Goal: Task Accomplishment & Management: Manage account settings

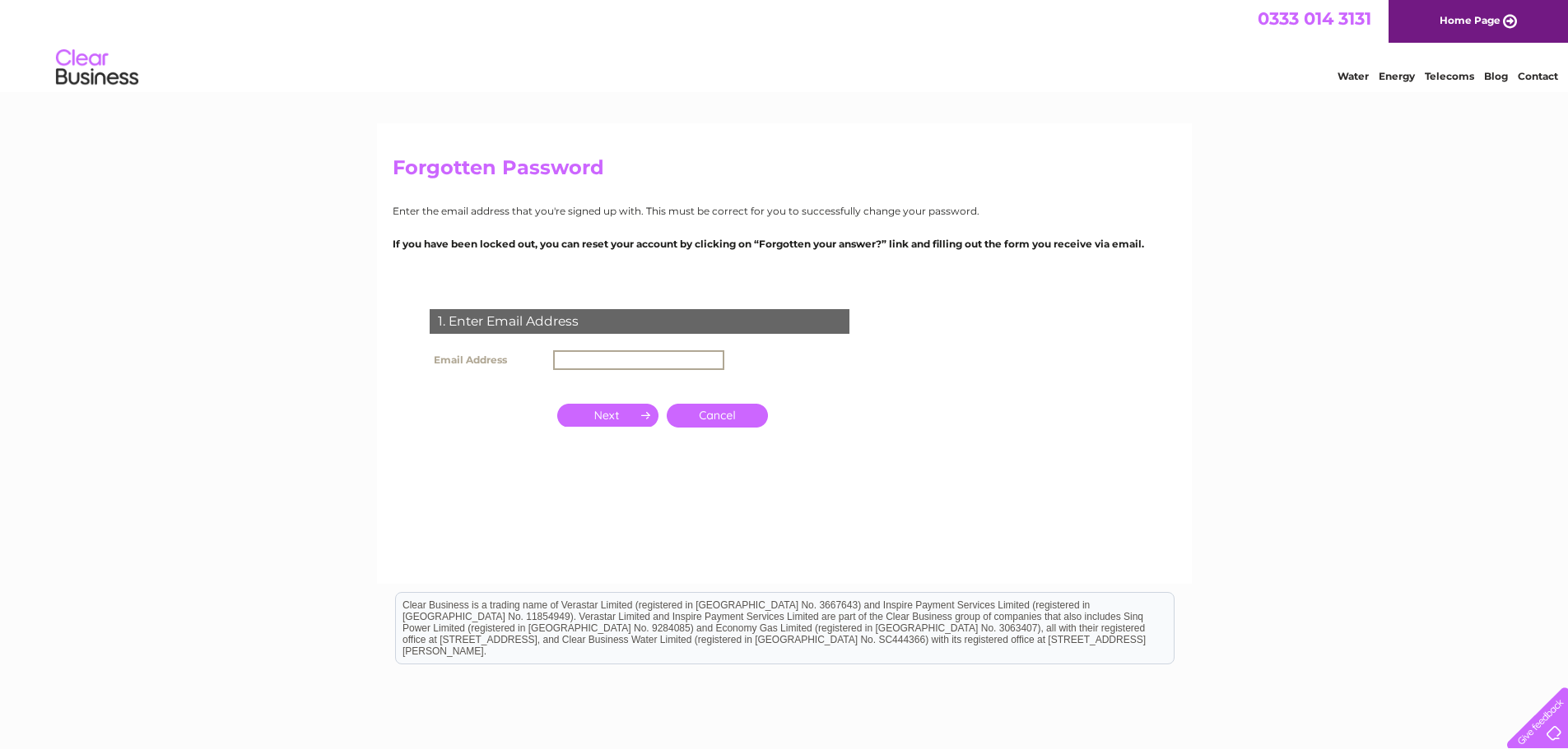
click at [573, 356] on input "text" at bounding box center [639, 360] width 171 height 20
type input "[EMAIL_ADDRESS][DOMAIN_NAME]"
click at [604, 411] on input "button" at bounding box center [608, 414] width 101 height 23
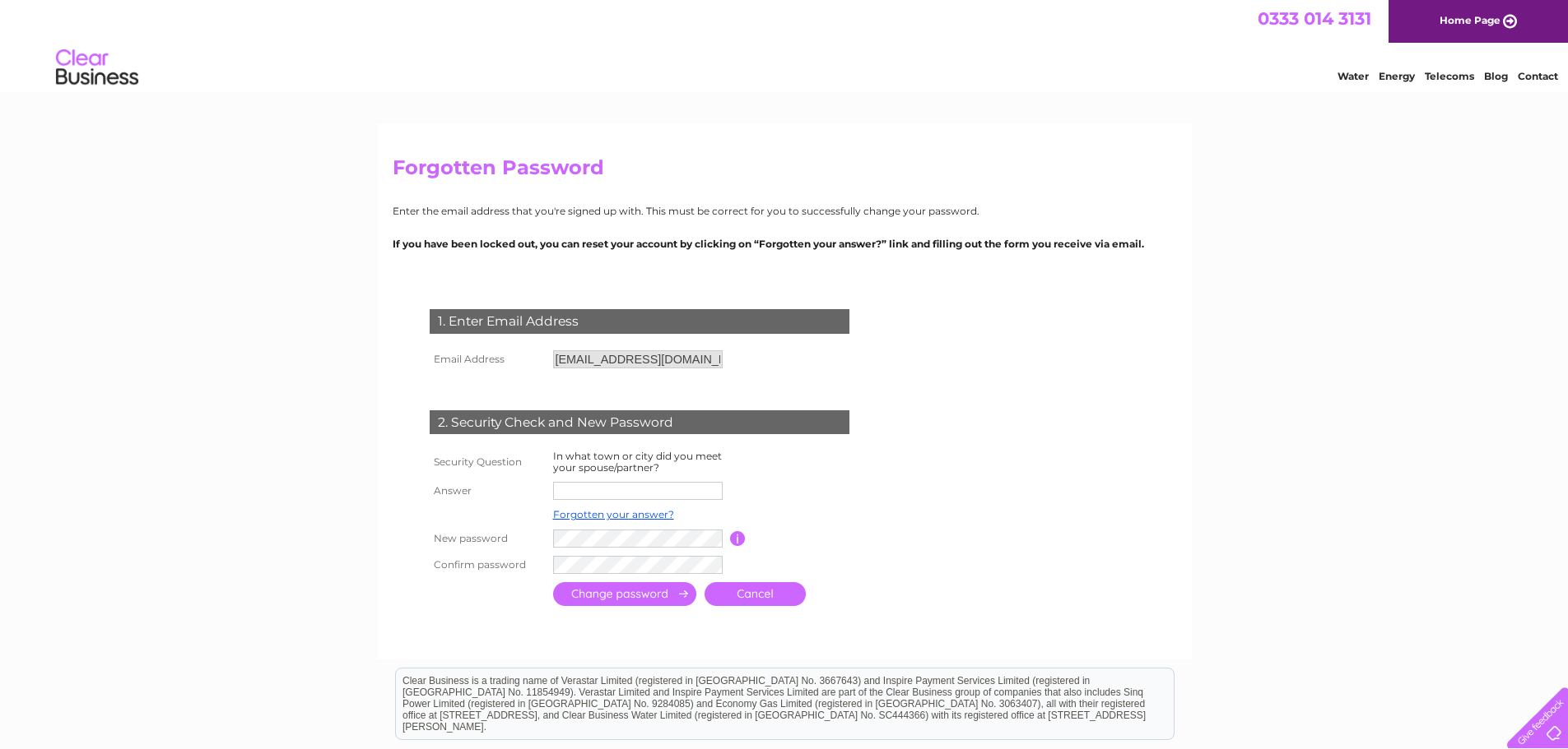
click at [568, 490] on input "text" at bounding box center [638, 491] width 169 height 18
type input "emseuroweld@outlook.com"
click at [508, 536] on tr "New password Password must be at least 6 characters long" at bounding box center [659, 539] width 467 height 26
click at [650, 596] on input "submit" at bounding box center [625, 595] width 143 height 24
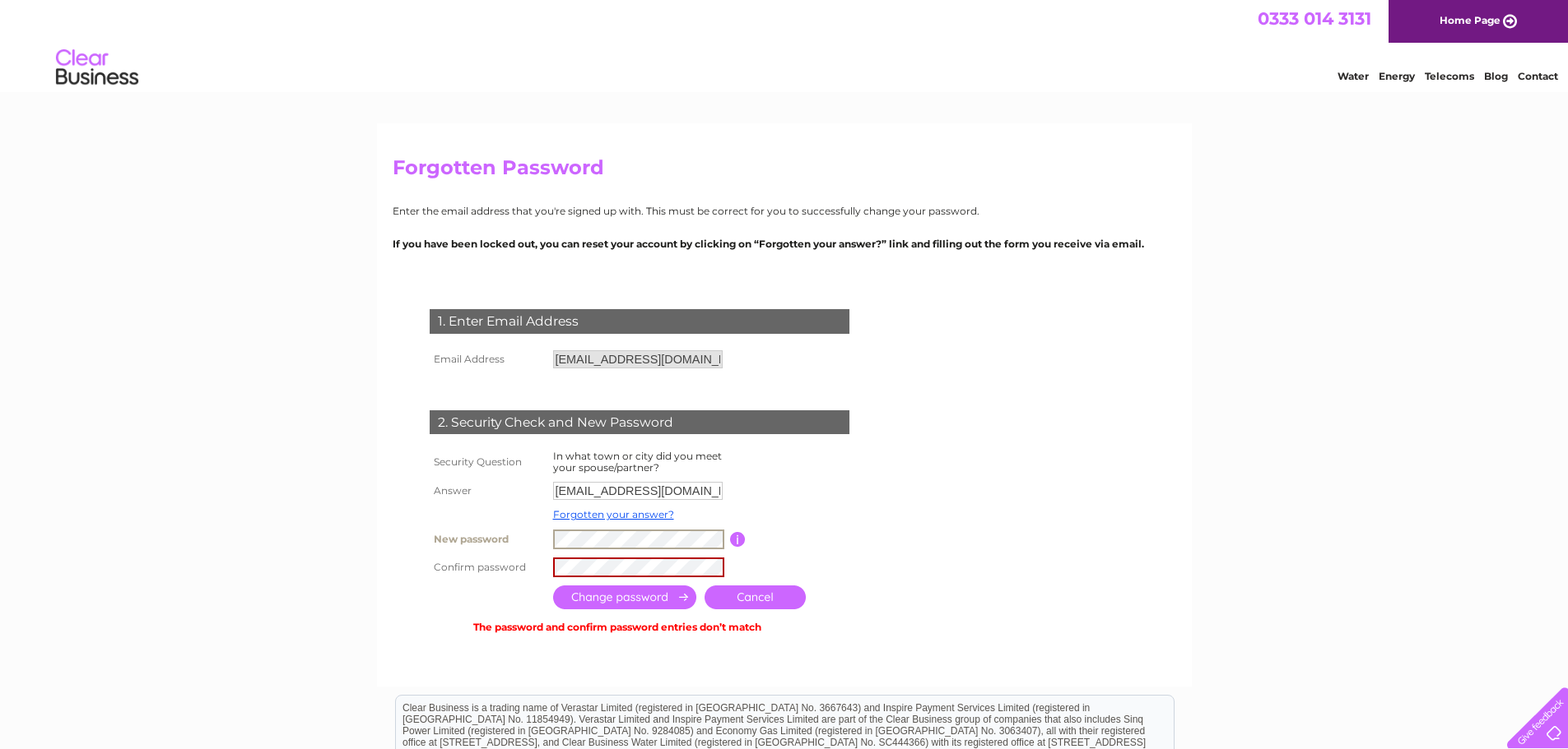
click at [526, 540] on tr "New password Password must be at least 6 characters long" at bounding box center [659, 539] width 467 height 28
click at [454, 549] on tbody "Security Question In what town or city did you meet your spouse/partner? Answer…" at bounding box center [659, 514] width 467 height 134
click at [624, 601] on input "submit" at bounding box center [625, 597] width 143 height 24
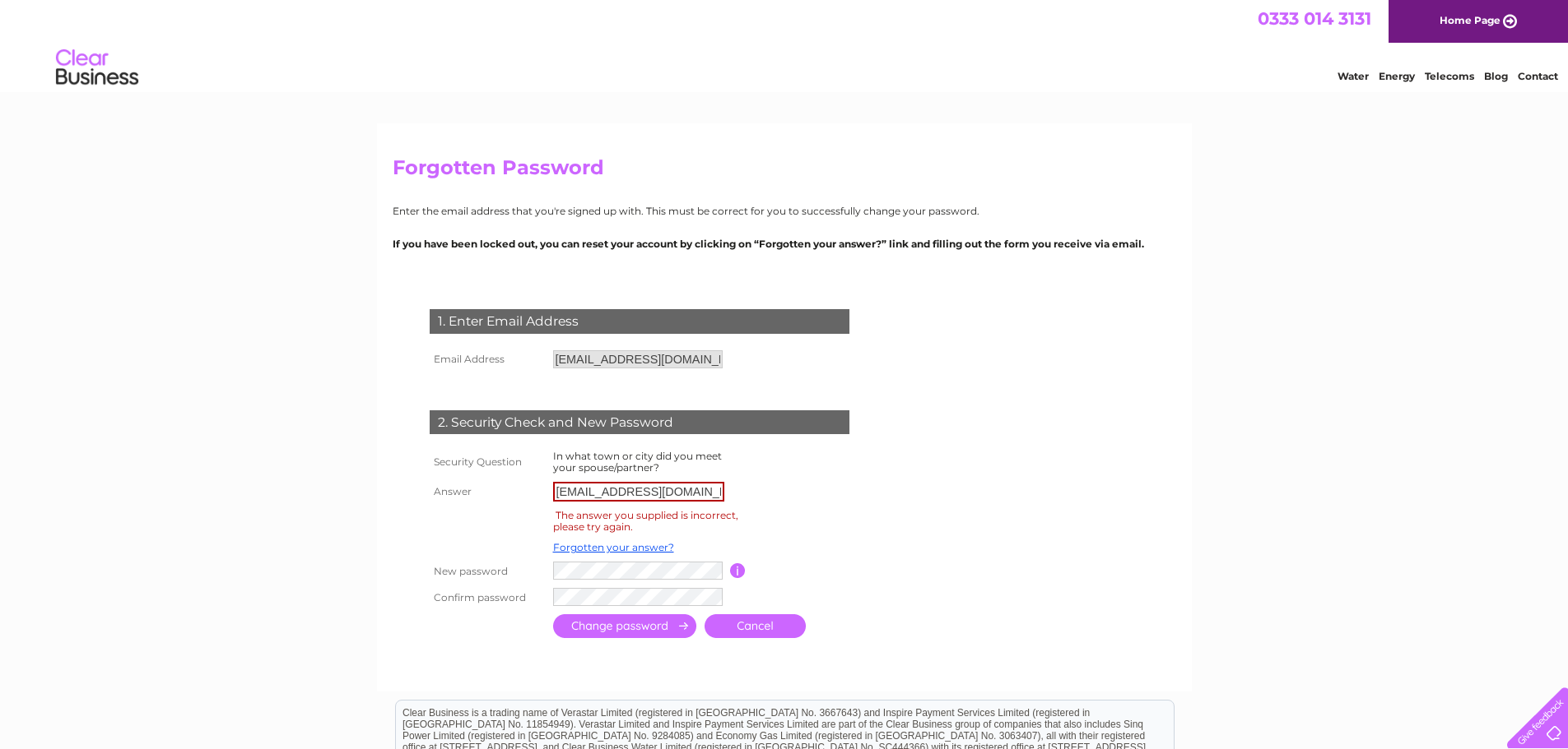
click at [607, 520] on div "The answer you supplied is incorrect, please try again." at bounding box center [646, 520] width 185 height 29
click at [600, 560] on td at bounding box center [639, 571] width 181 height 26
click at [639, 553] on link "Forgotten your answer?" at bounding box center [613, 547] width 121 height 12
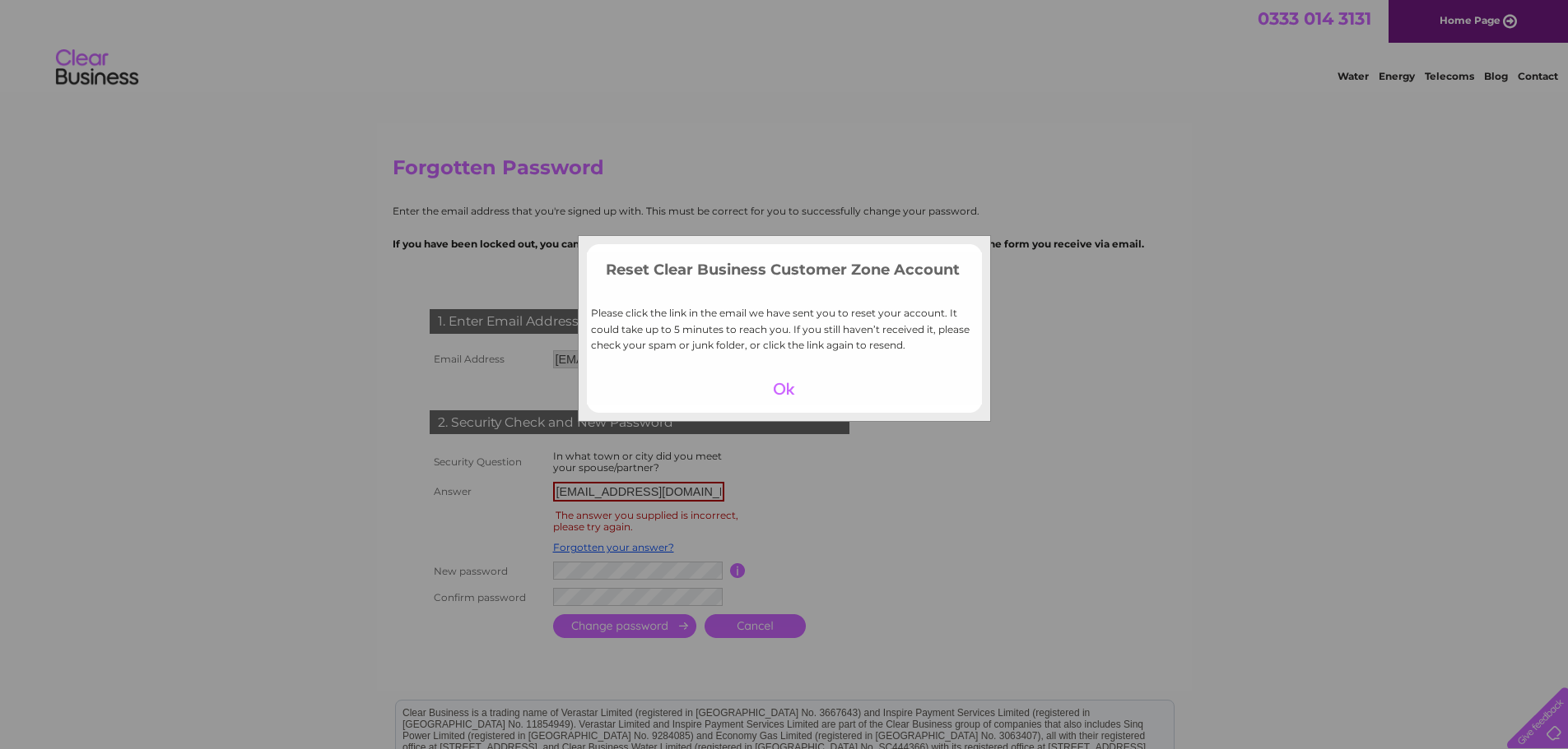
click at [779, 388] on div at bounding box center [784, 388] width 101 height 23
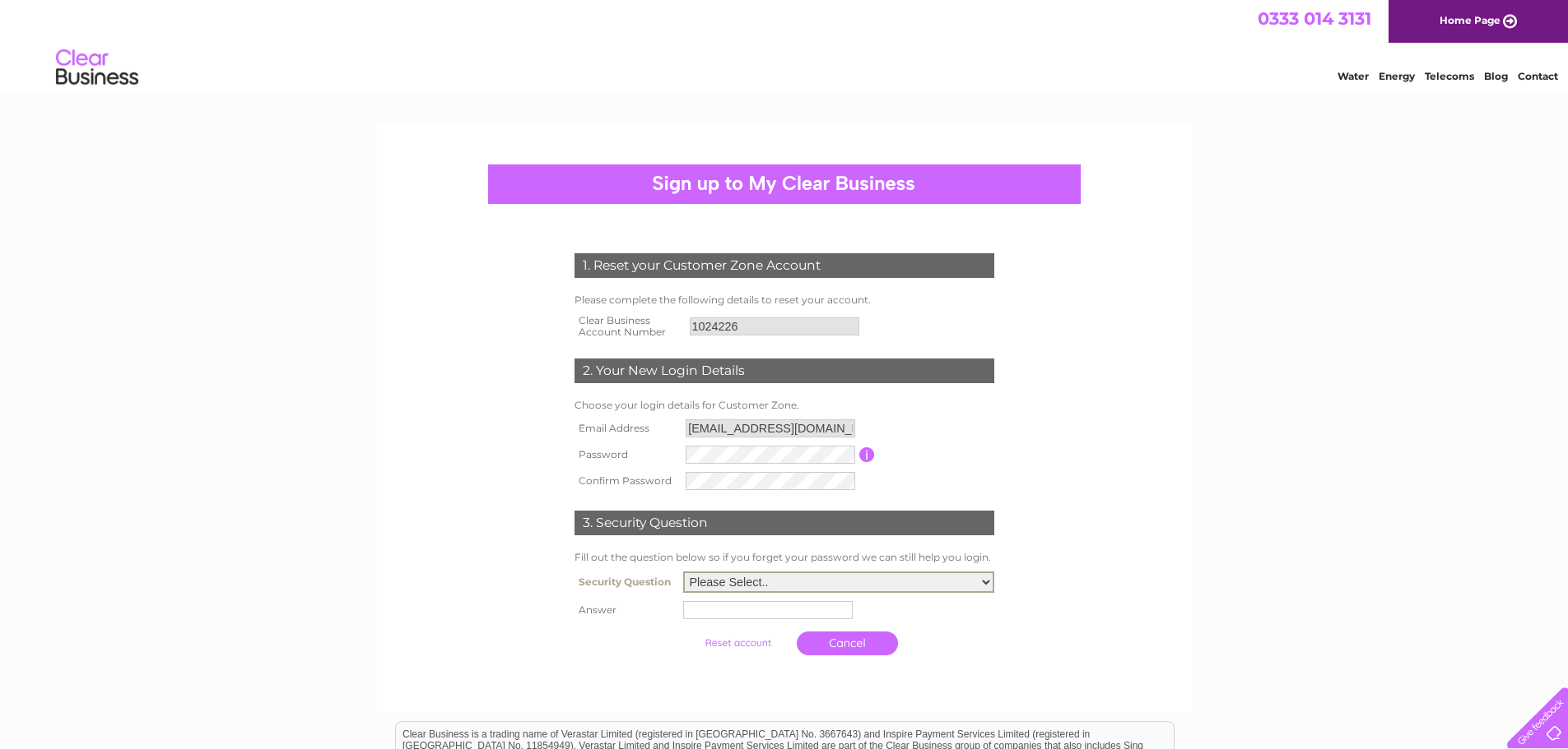
click at [979, 579] on select "Please Select.. In what town or city was your first job? In what town or city d…" at bounding box center [839, 582] width 311 height 21
select select "1"
click at [683, 573] on select "Please Select.. In what town or city was your first job? In what town or city d…" at bounding box center [839, 582] width 311 height 21
click at [728, 613] on input "text" at bounding box center [770, 609] width 171 height 20
type input "Dundee"
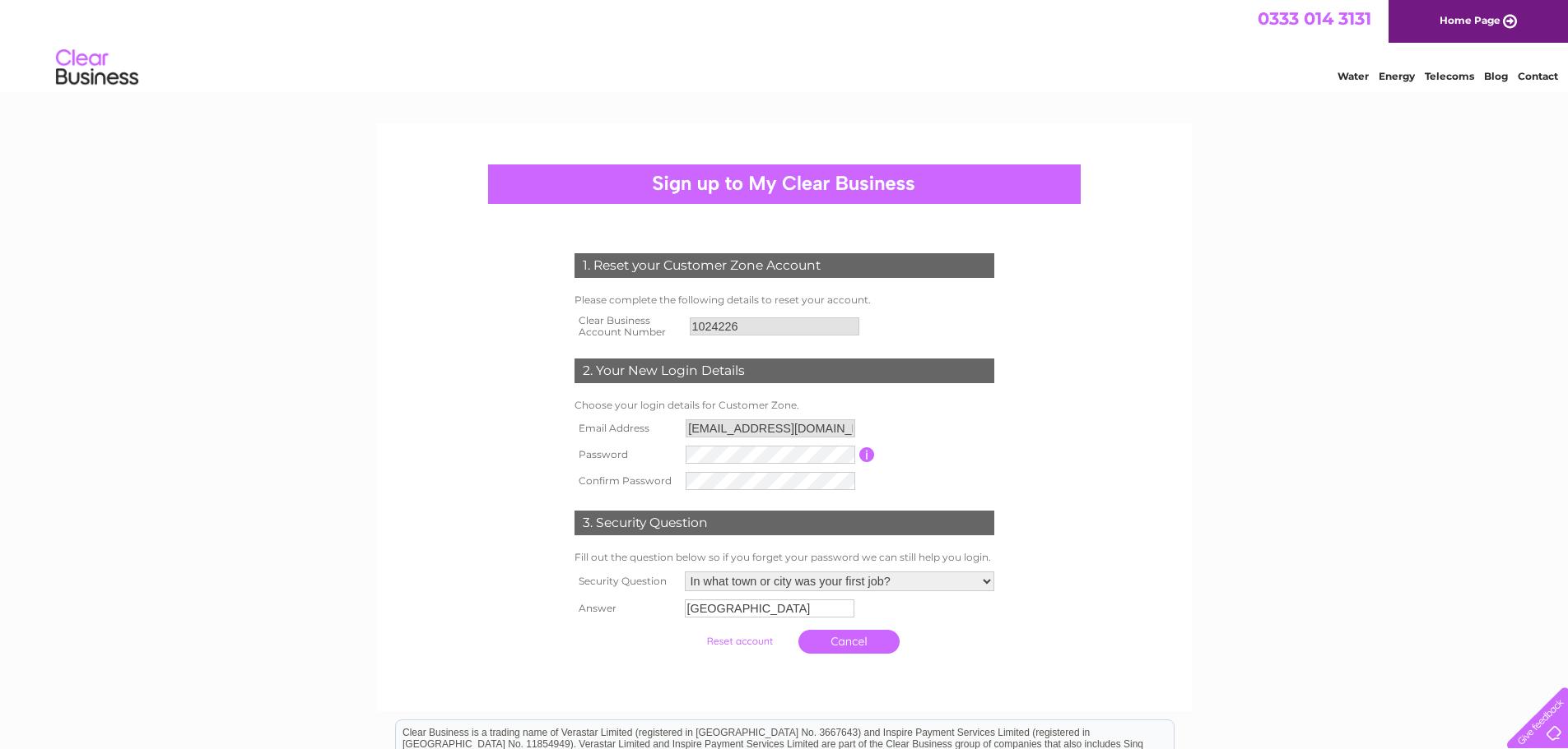
drag, startPoint x: 570, startPoint y: 651, endPoint x: 664, endPoint y: 651, distance: 94.0
click at [571, 651] on div "1. Reset your Customer Zone Account Please complete the following details to re…" at bounding box center [784, 449] width 496 height 425
click at [754, 640] on input "submit" at bounding box center [739, 642] width 101 height 23
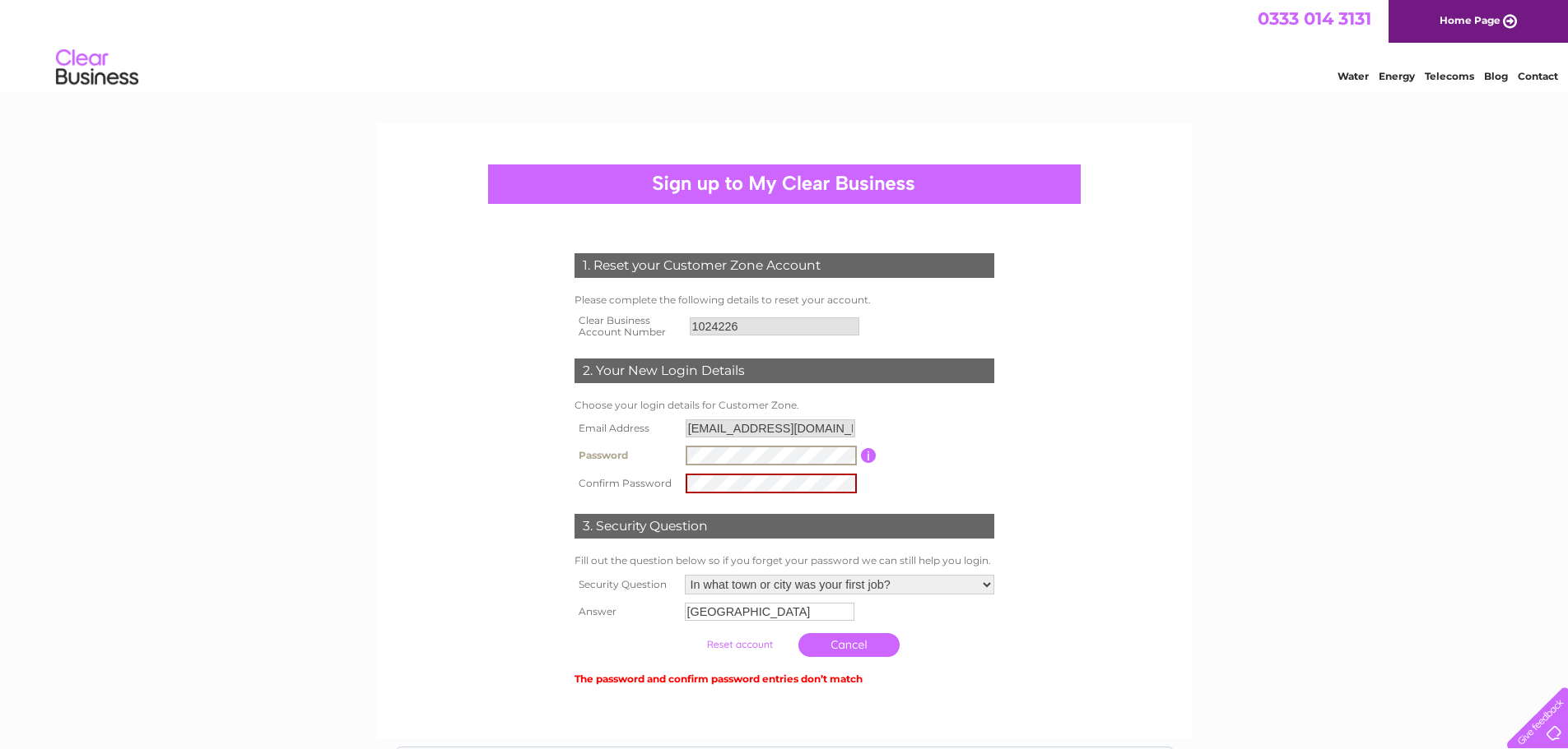
click at [617, 447] on tr "Password Password must be at least 6 characters long" at bounding box center [784, 456] width 428 height 28
click at [600, 453] on tbody "Email Address emseuroweld@outlook.com Password Password must be at least 6 char…" at bounding box center [784, 457] width 428 height 82
click at [867, 454] on input "button" at bounding box center [868, 455] width 16 height 15
click at [902, 498] on td "3. Security Question" at bounding box center [784, 524] width 428 height 53
click at [650, 445] on tr "Password Password must be at least 6 characters long" at bounding box center [784, 456] width 428 height 28
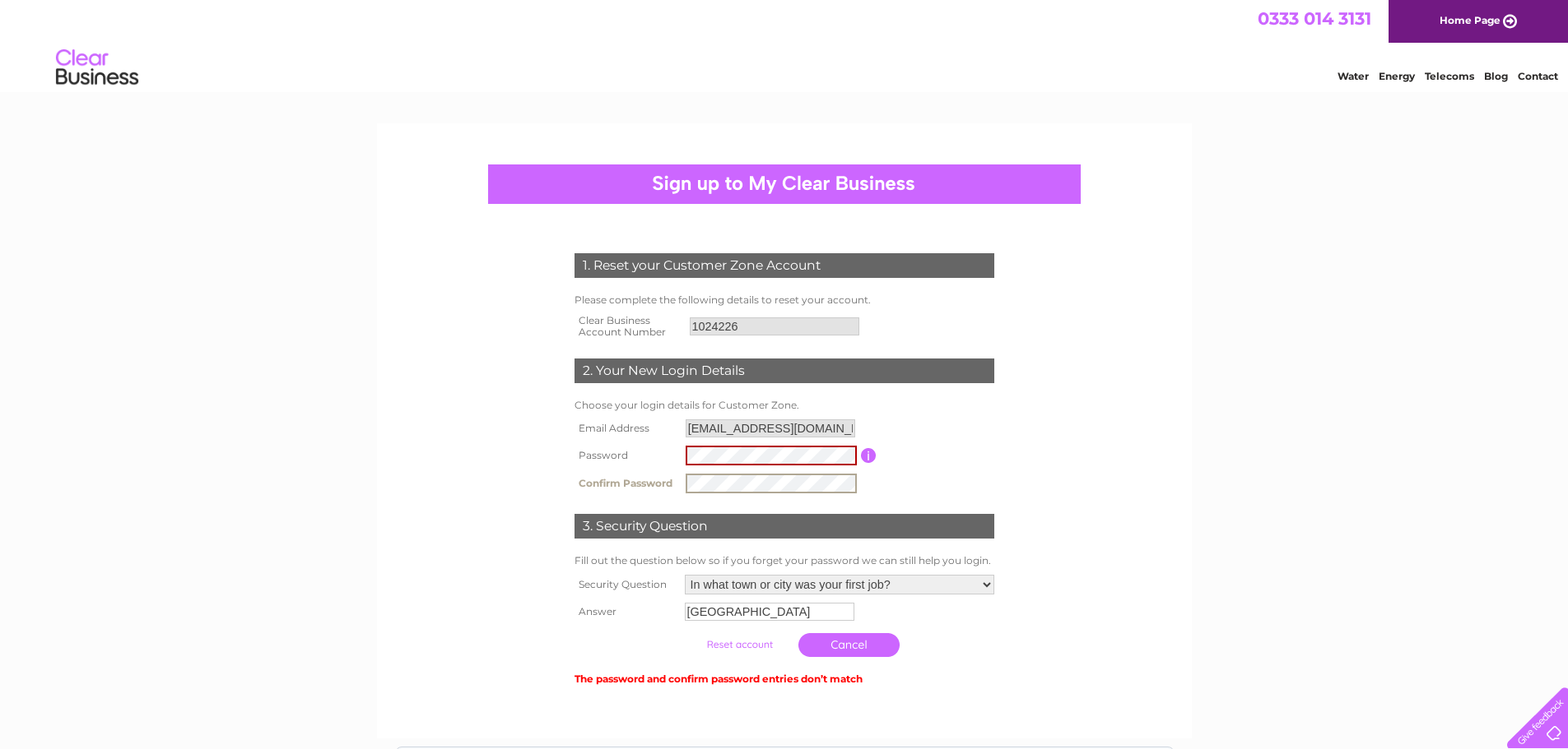
click at [625, 457] on tbody "Email Address emseuroweld@outlook.com Password Password must be at least 6 char…" at bounding box center [784, 457] width 428 height 82
click at [871, 460] on input "button" at bounding box center [868, 455] width 16 height 15
click at [669, 452] on tr "Password Password must be at least 6 characters long" at bounding box center [784, 456] width 428 height 28
click at [736, 645] on input "submit" at bounding box center [739, 644] width 101 height 23
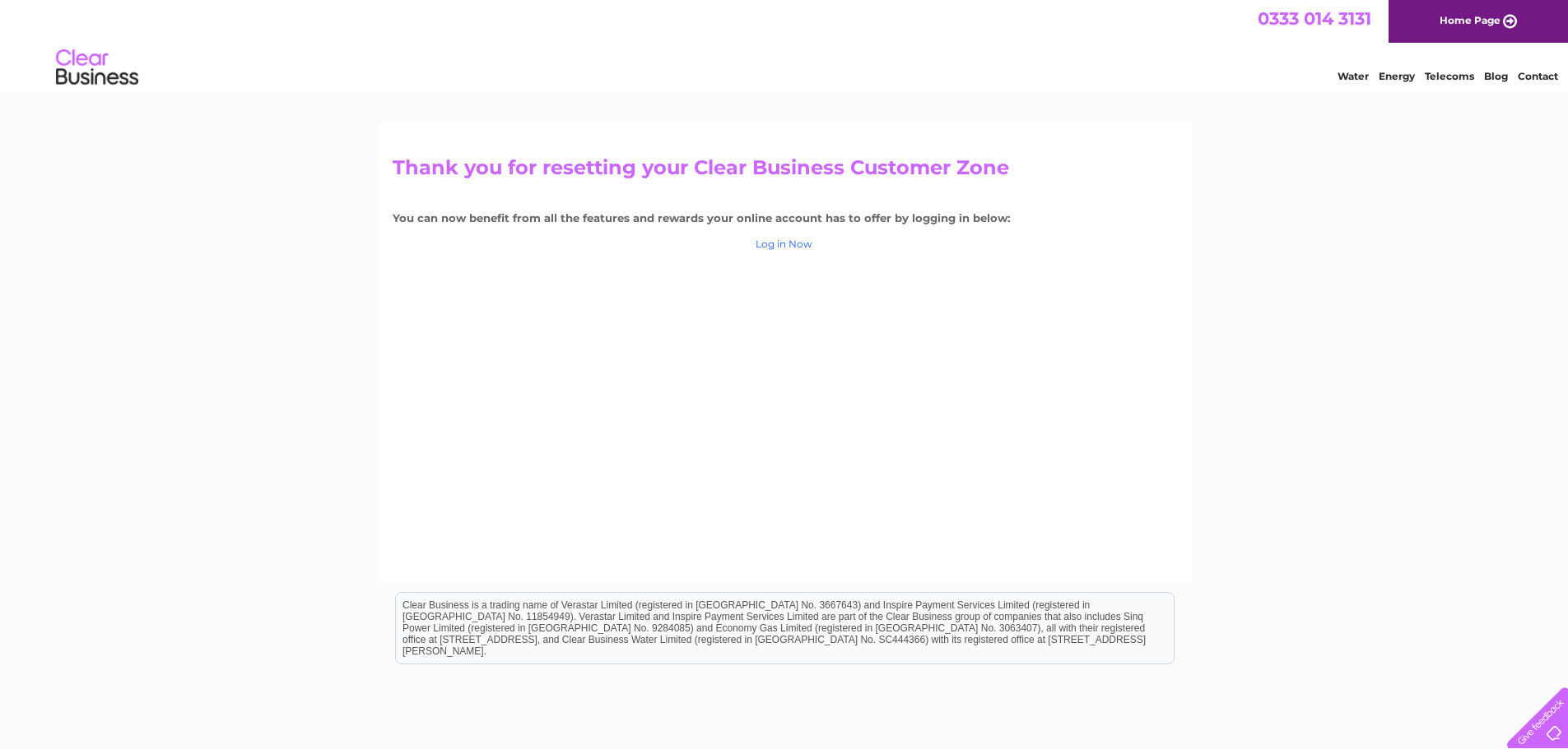
click at [785, 245] on link "Log in Now" at bounding box center [784, 244] width 57 height 12
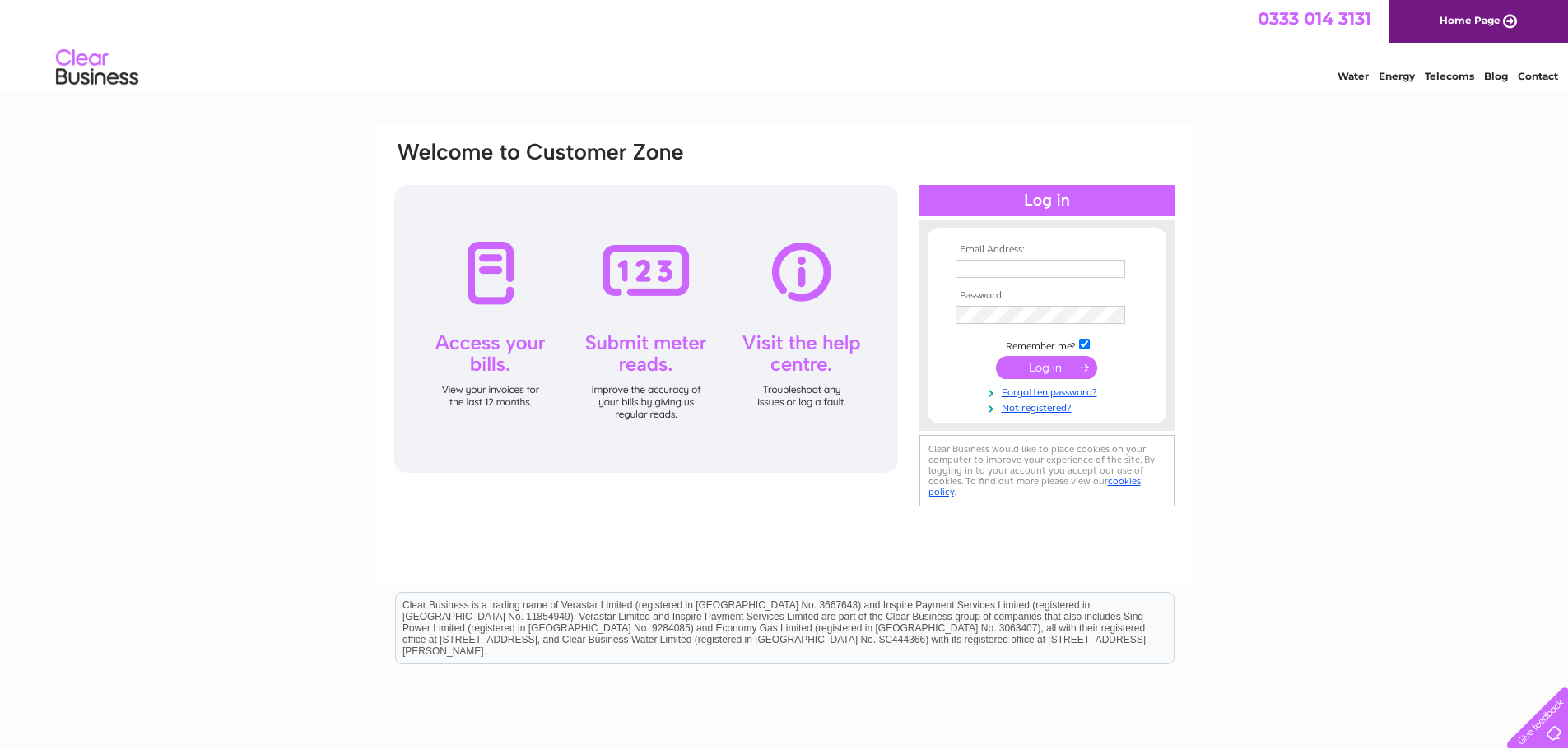
type input "[EMAIL_ADDRESS][DOMAIN_NAME]"
click at [1031, 367] on input "submit" at bounding box center [1046, 368] width 101 height 23
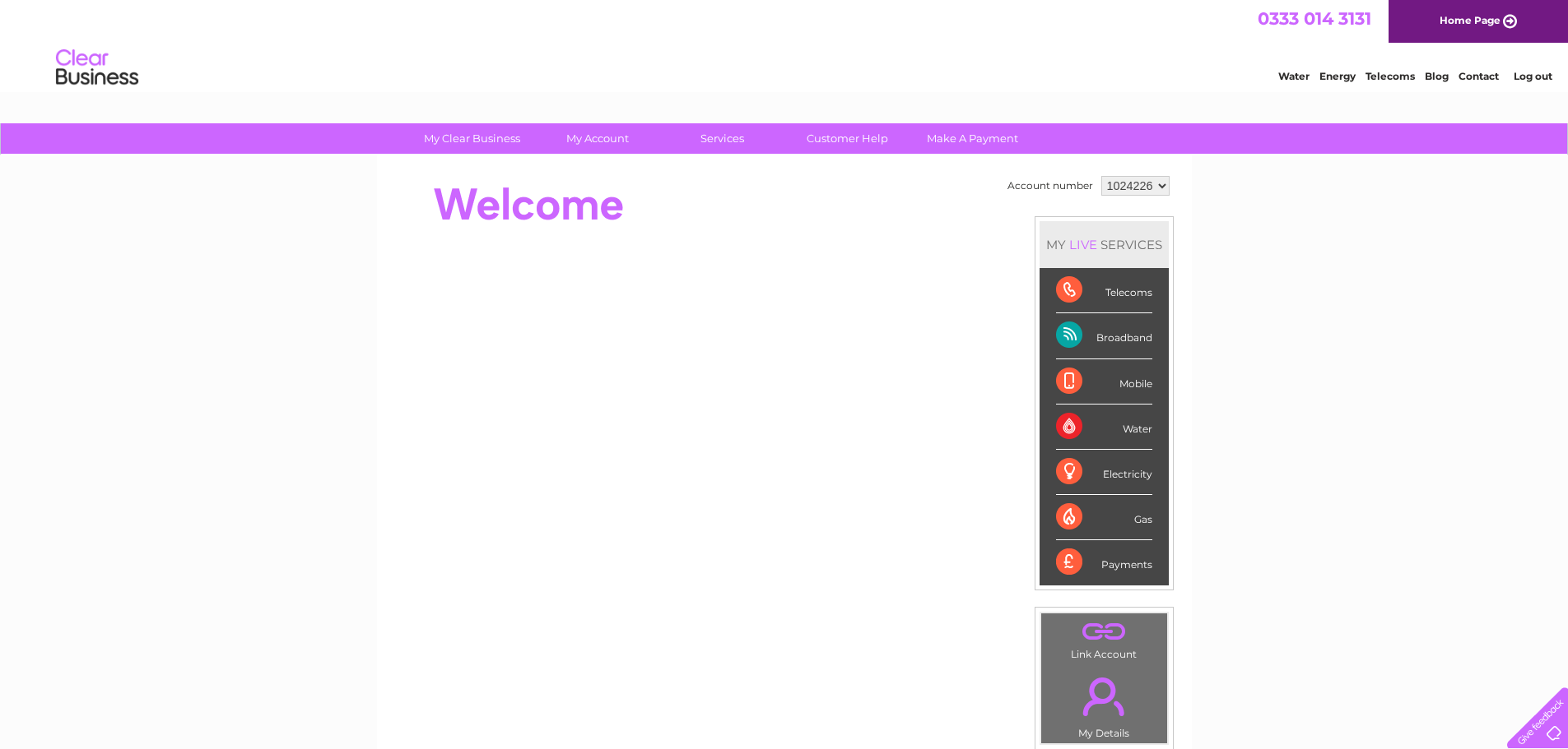
click at [1074, 336] on div "Broadband" at bounding box center [1104, 336] width 96 height 45
click at [1161, 186] on select "1024226" at bounding box center [1135, 186] width 68 height 20
click at [1101, 176] on select "1024226" at bounding box center [1135, 186] width 68 height 20
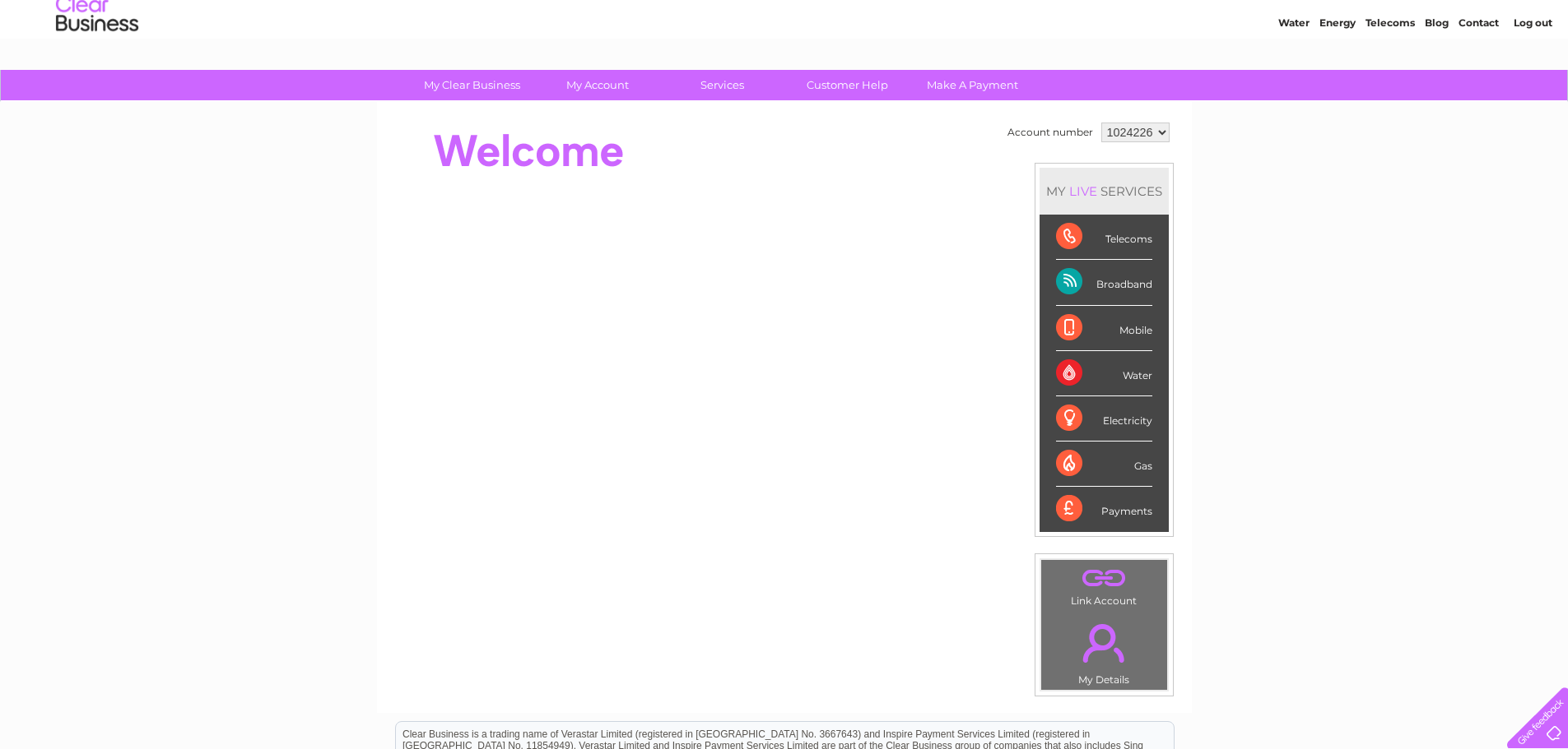
scroll to position [82, 0]
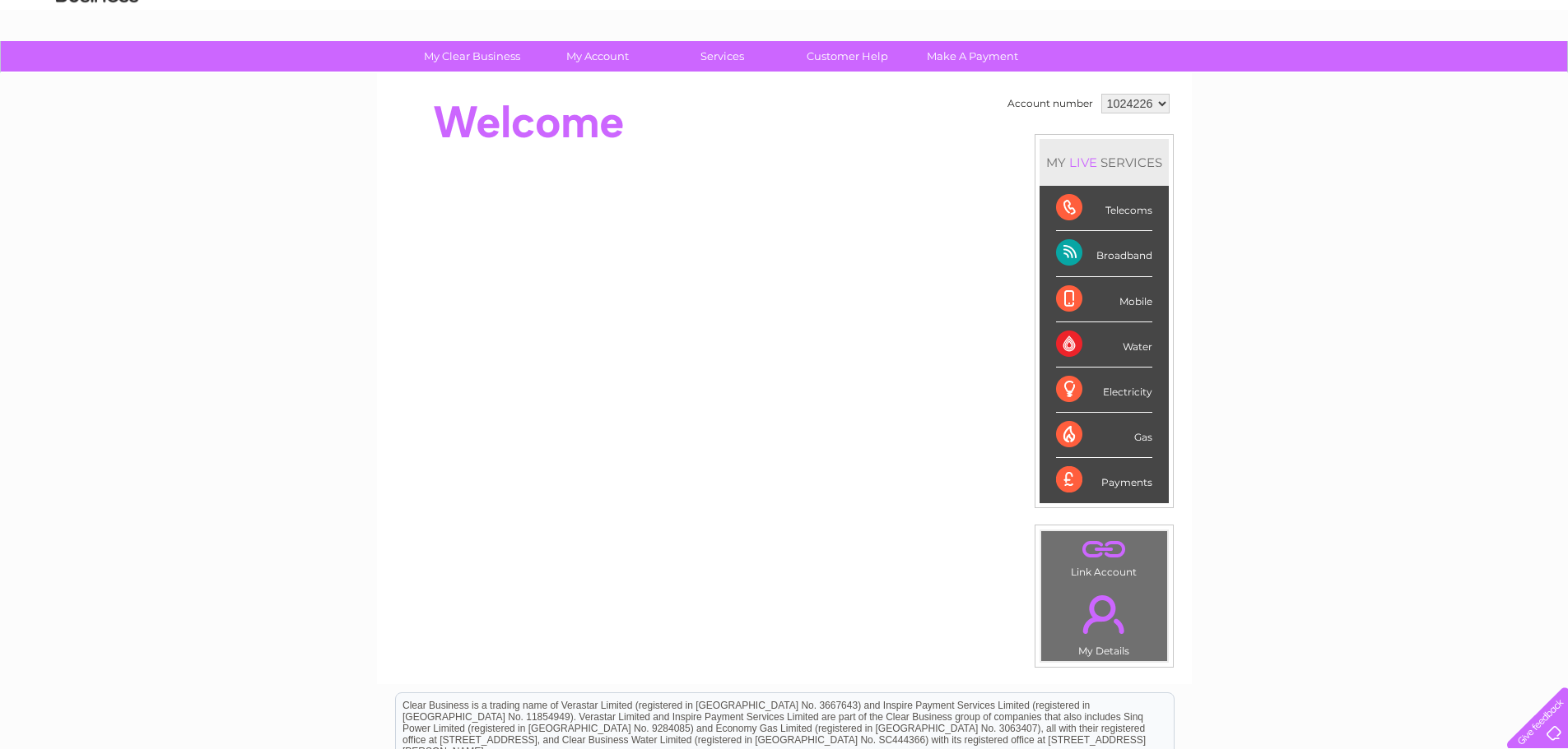
click at [1095, 545] on link "." at bounding box center [1103, 549] width 118 height 29
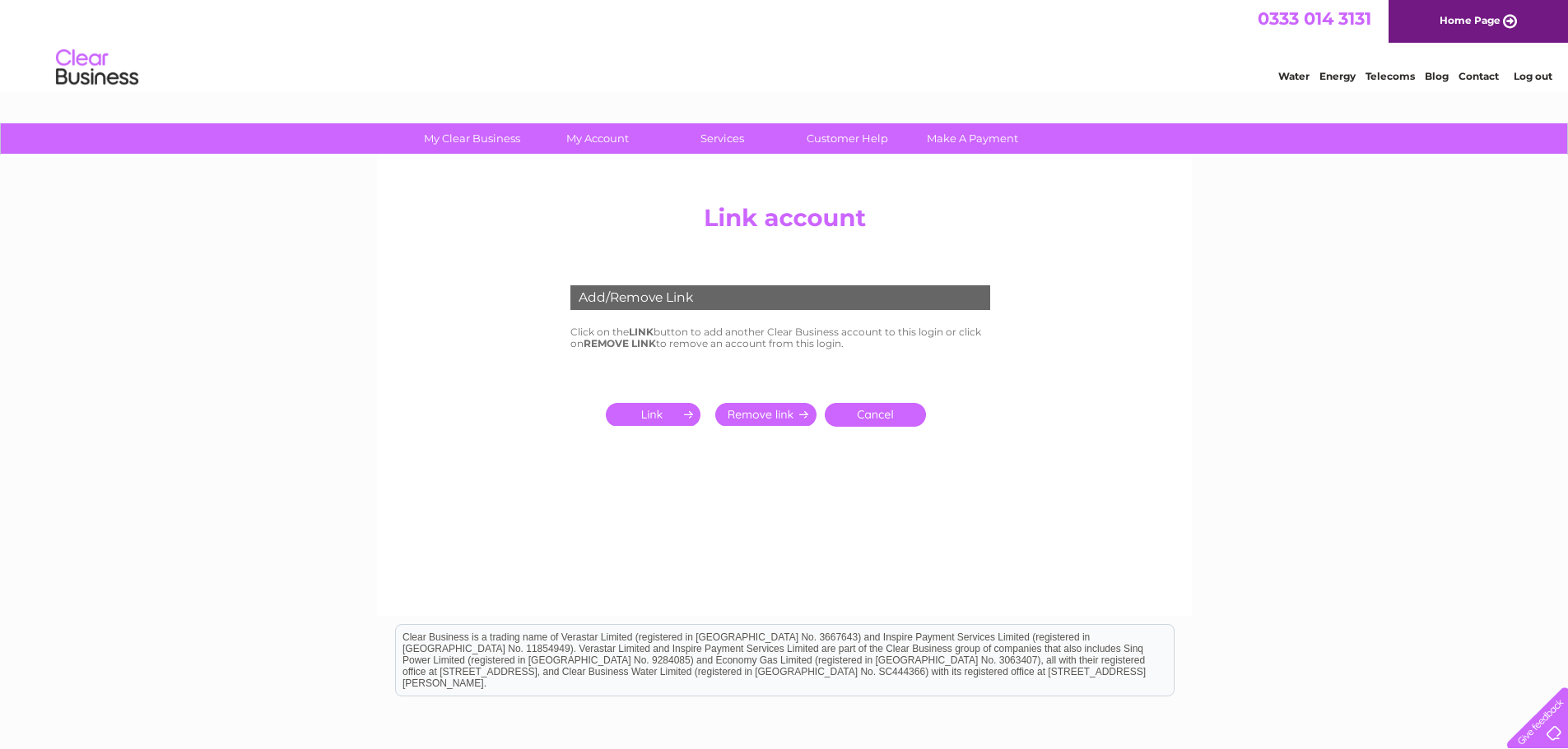
click at [664, 413] on input "submit" at bounding box center [656, 415] width 101 height 23
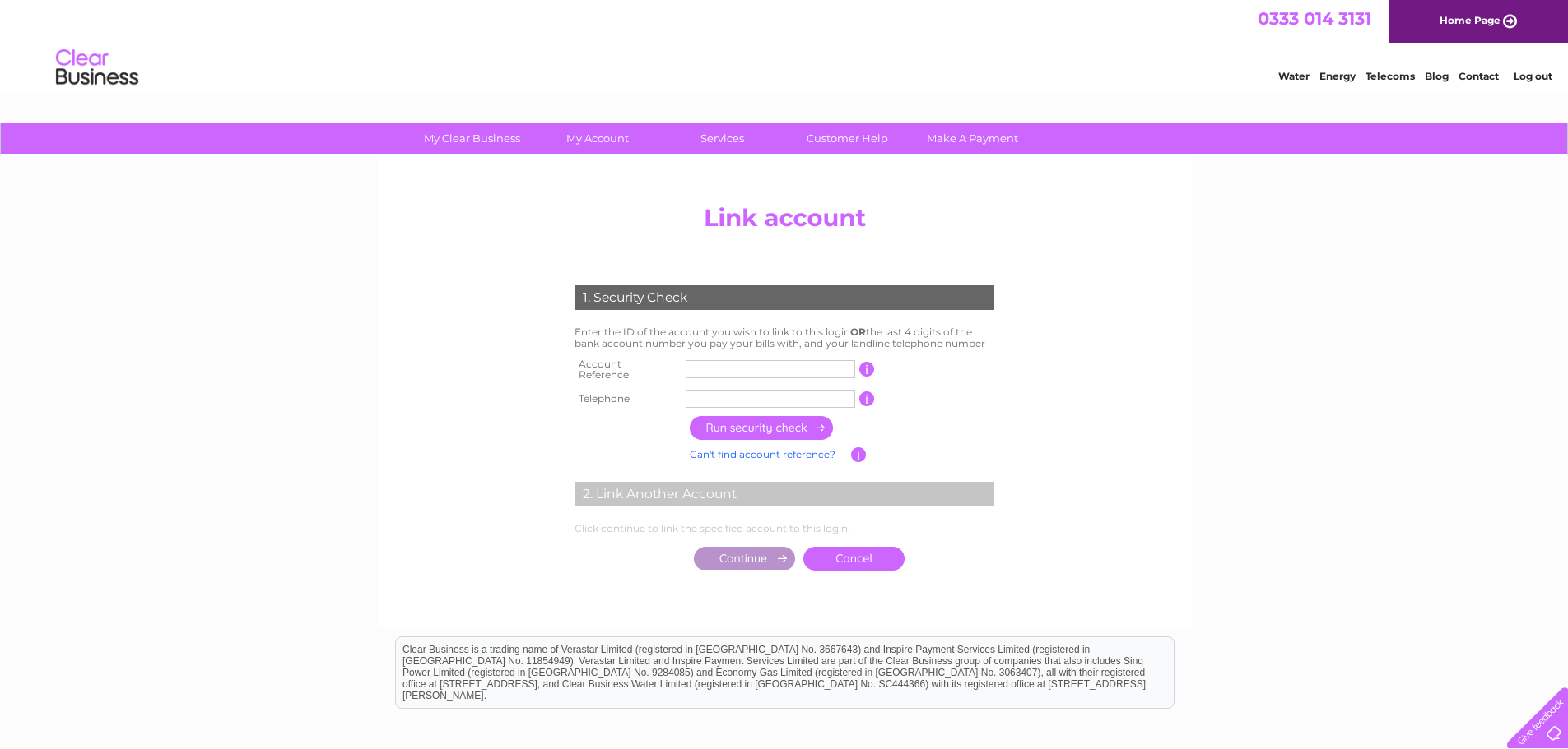
click at [711, 365] on input "text" at bounding box center [770, 369] width 169 height 18
type input "1035901"
click at [756, 395] on input "text" at bounding box center [770, 399] width 169 height 18
type input "01382815520"
click at [756, 416] on input "button" at bounding box center [762, 428] width 145 height 24
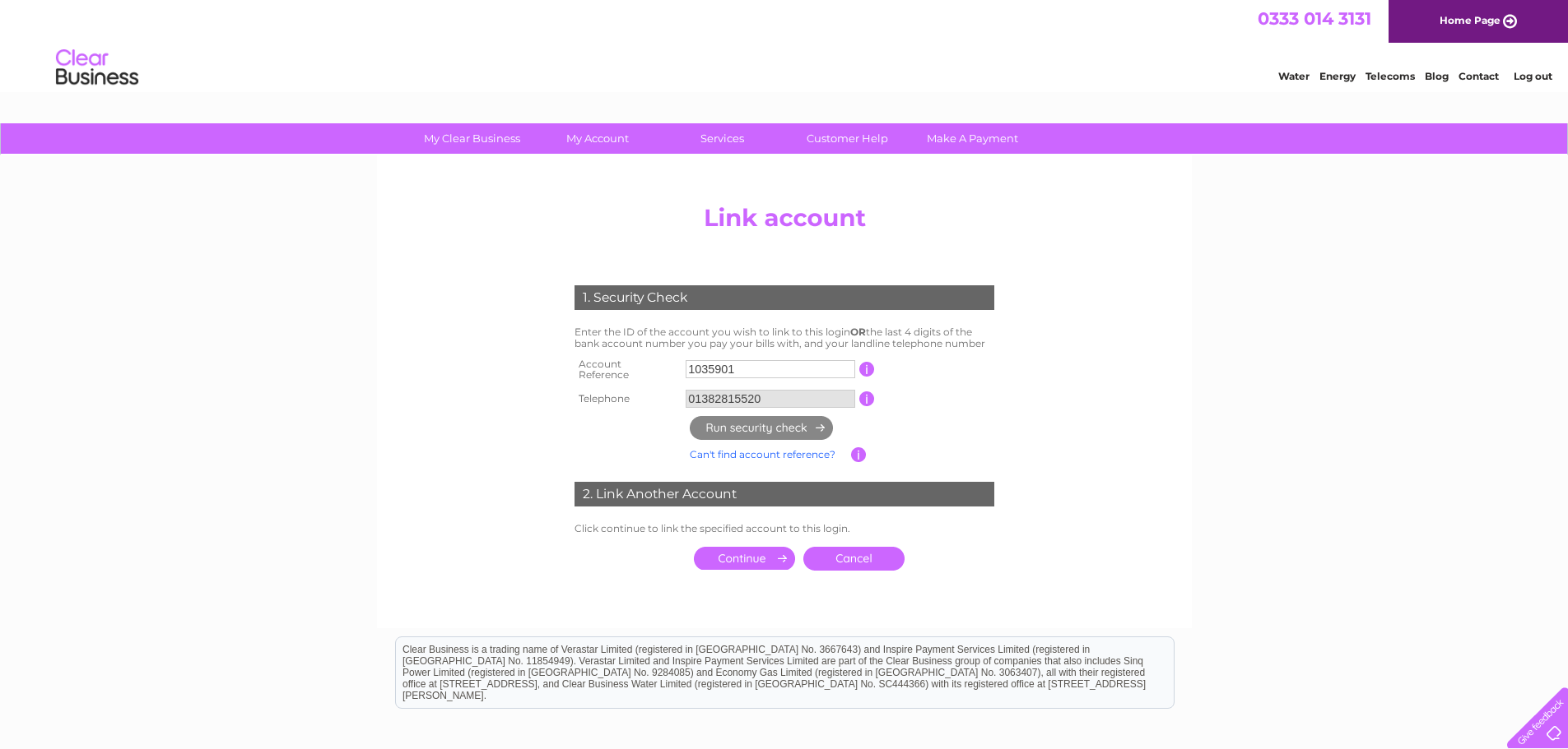
click at [730, 553] on input "submit" at bounding box center [744, 558] width 101 height 23
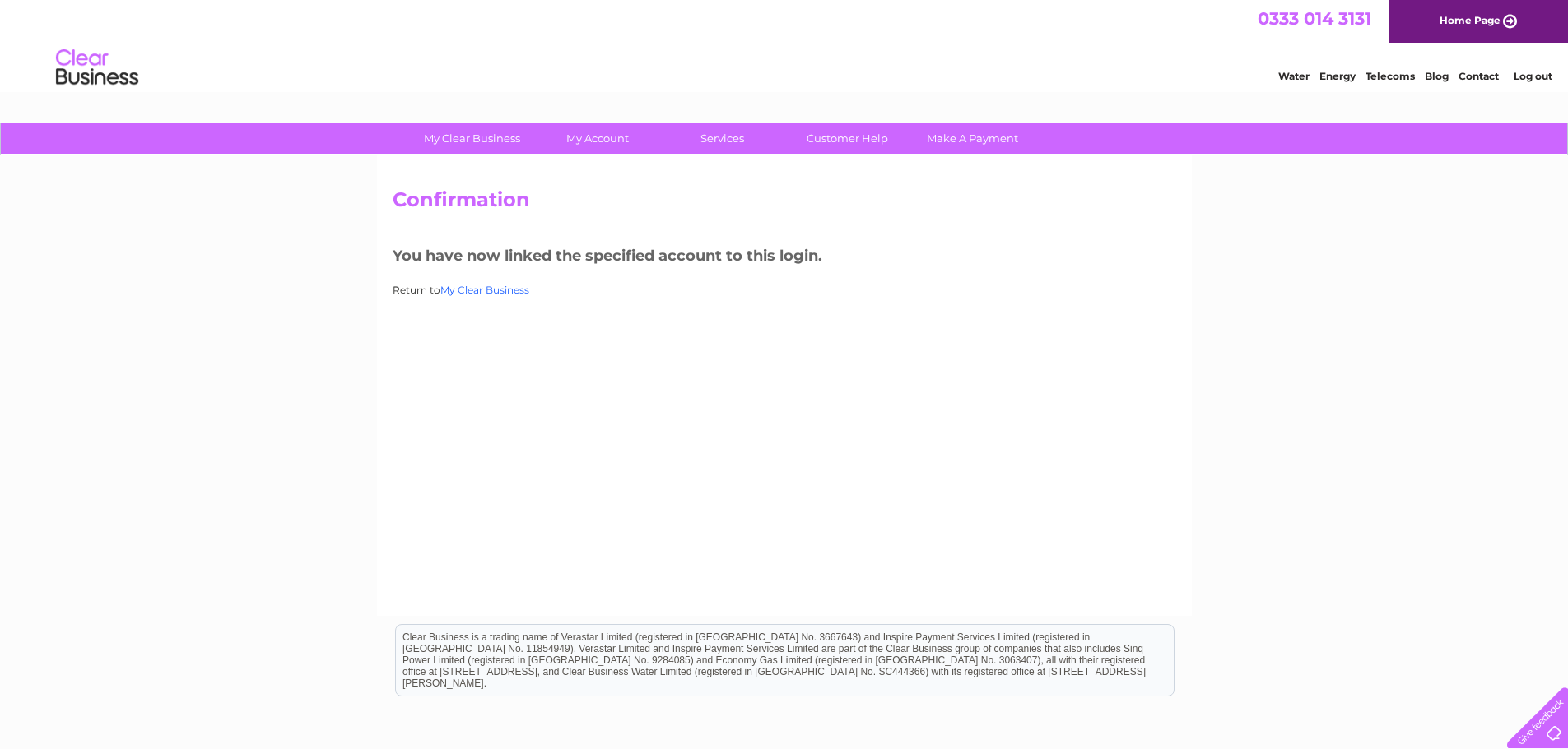
click at [491, 293] on link "My Clear Business" at bounding box center [485, 290] width 89 height 12
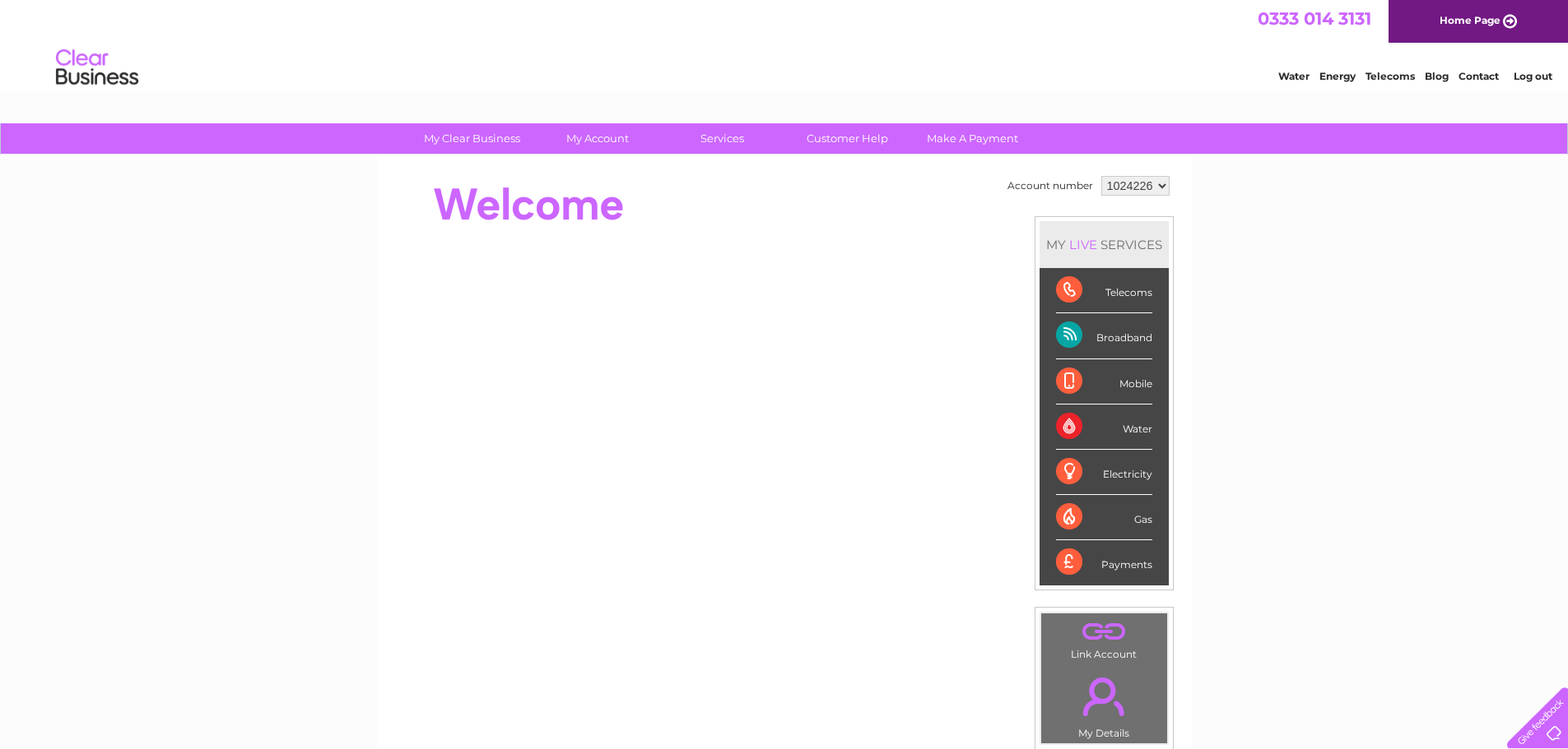
click at [1158, 186] on select "1024226 1035901" at bounding box center [1135, 186] width 68 height 20
select select "1035901"
click at [1101, 176] on select "1024226 1035901" at bounding box center [1135, 186] width 68 height 20
drag, startPoint x: 0, startPoint y: 0, endPoint x: 584, endPoint y: 170, distance: 608.2
click at [585, 163] on div "Account number 1024226 1035901 MY LIVE SERVICES Telecoms Broadband Mobile Water…" at bounding box center [784, 461] width 815 height 611
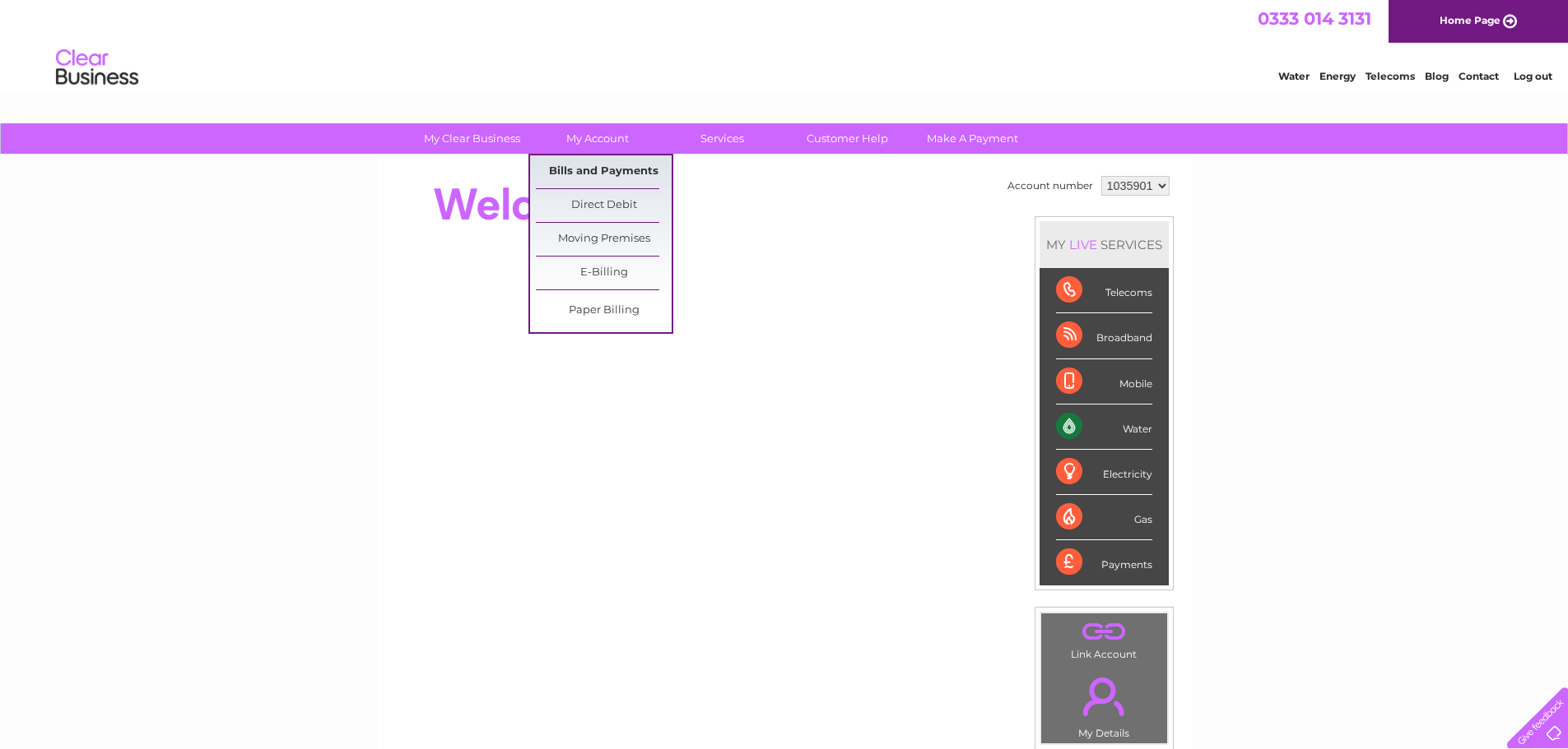
click at [588, 168] on link "Bills and Payments" at bounding box center [603, 172] width 135 height 33
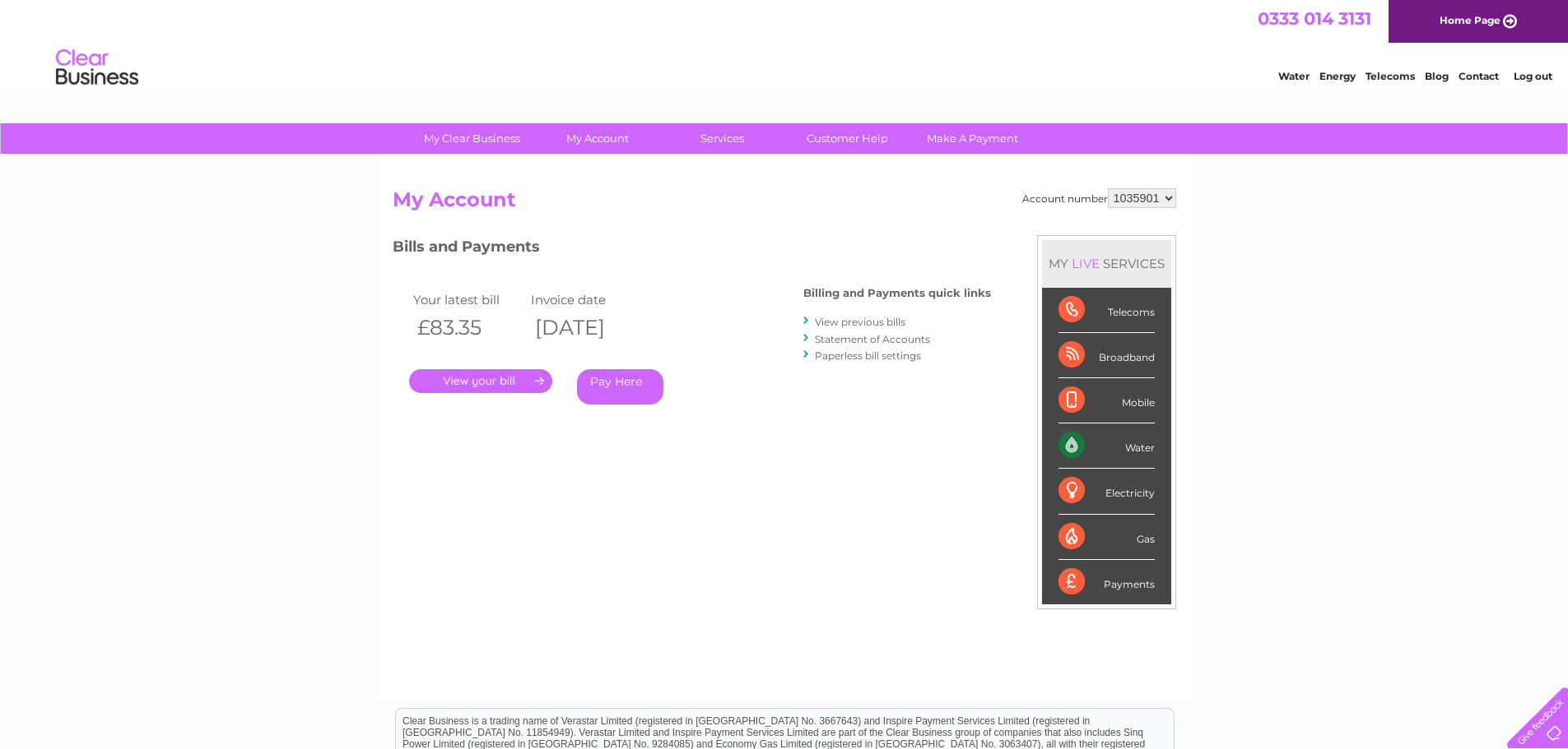
click at [1167, 196] on select "1024226 1035901" at bounding box center [1142, 198] width 68 height 20
select select "1024226"
click at [1108, 189] on select "1024226 1035901" at bounding box center [1142, 198] width 68 height 20
click at [487, 384] on link "." at bounding box center [480, 381] width 143 height 24
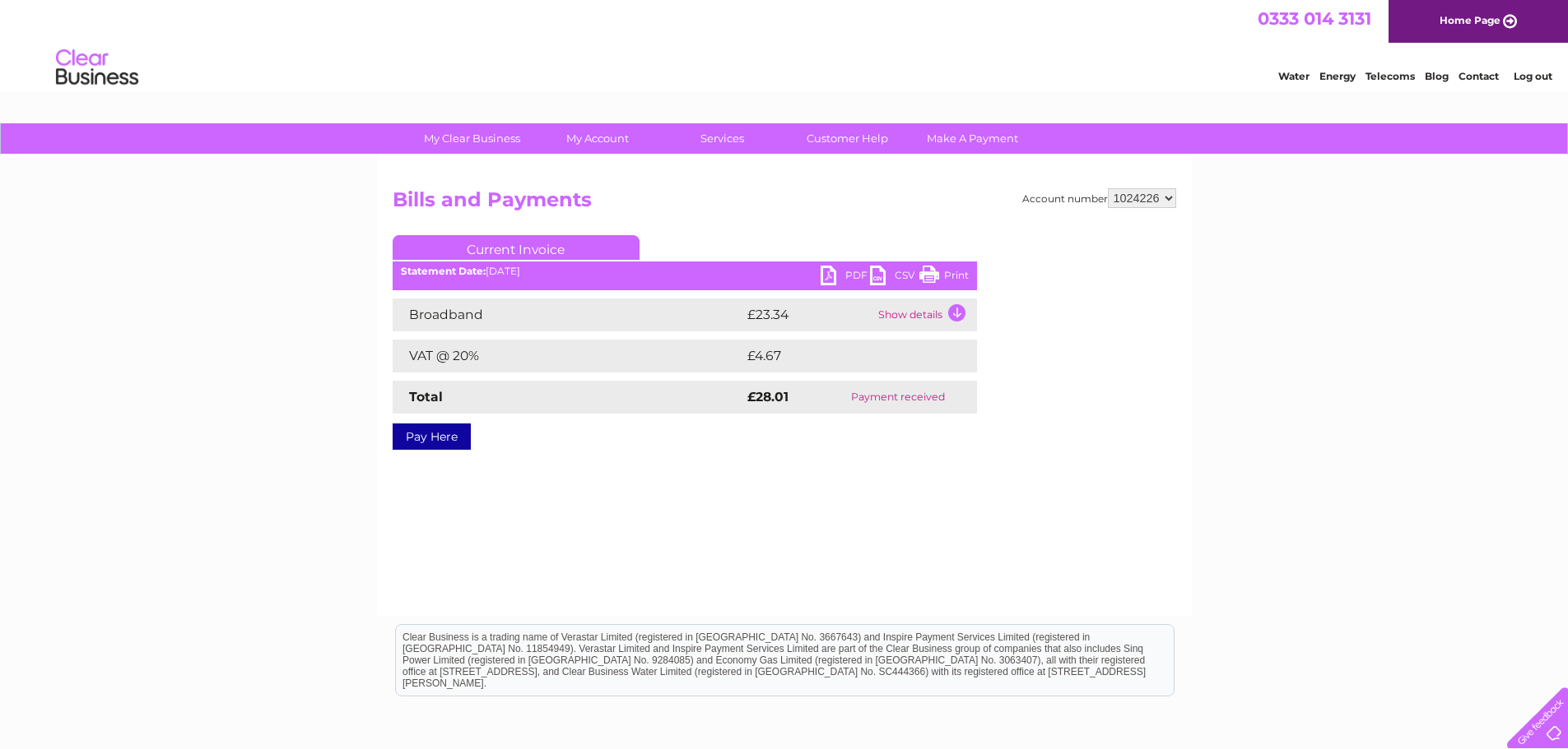
click at [832, 275] on link "PDF" at bounding box center [845, 277] width 50 height 24
click at [1529, 73] on link "Log out" at bounding box center [1532, 76] width 38 height 12
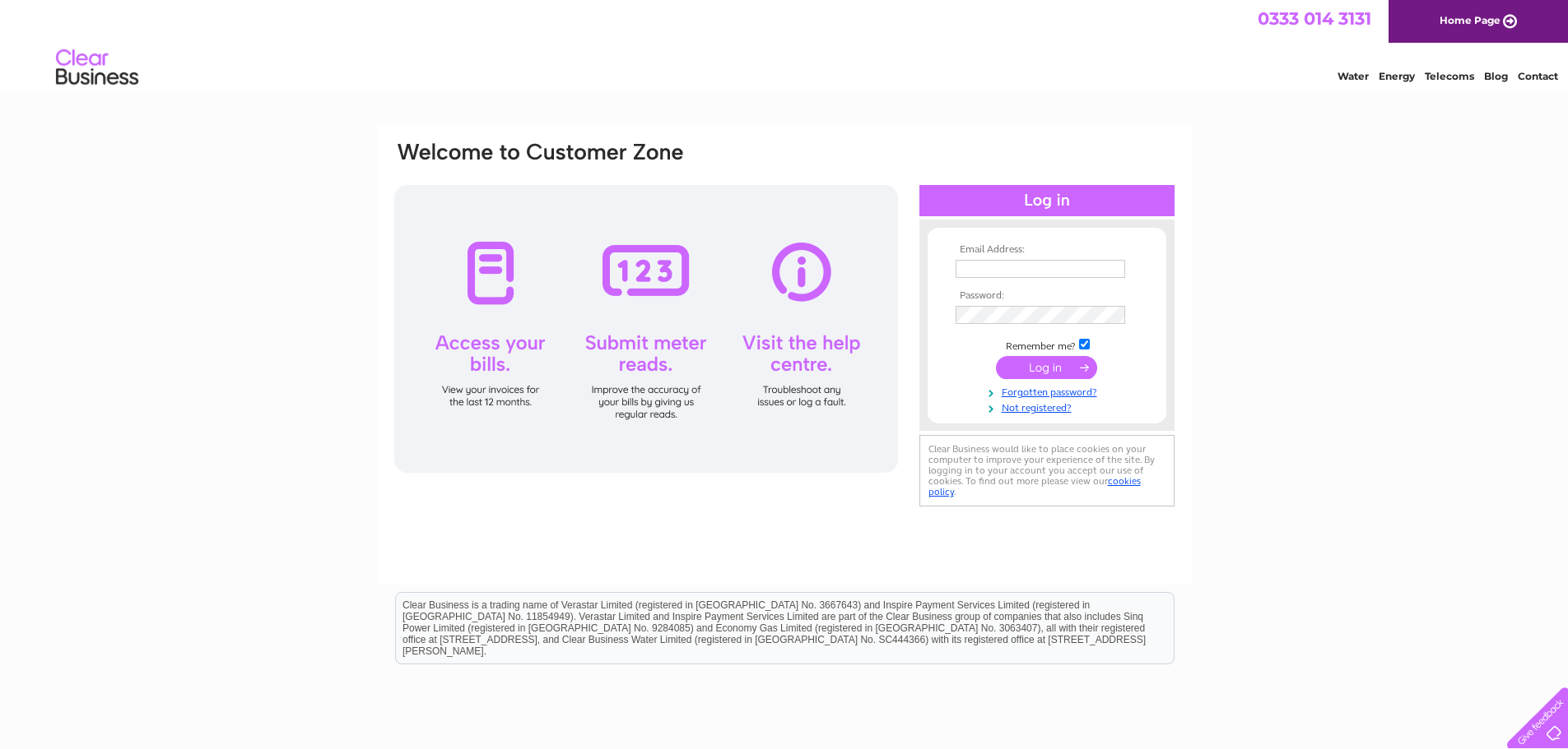
type input "[EMAIL_ADDRESS][DOMAIN_NAME]"
click at [1082, 346] on input "checkbox" at bounding box center [1084, 344] width 10 height 10
click at [1083, 346] on input "checkbox" at bounding box center [1084, 344] width 10 height 10
checkbox input "true"
drag, startPoint x: 1540, startPoint y: 0, endPoint x: 1176, endPoint y: 123, distance: 384.2
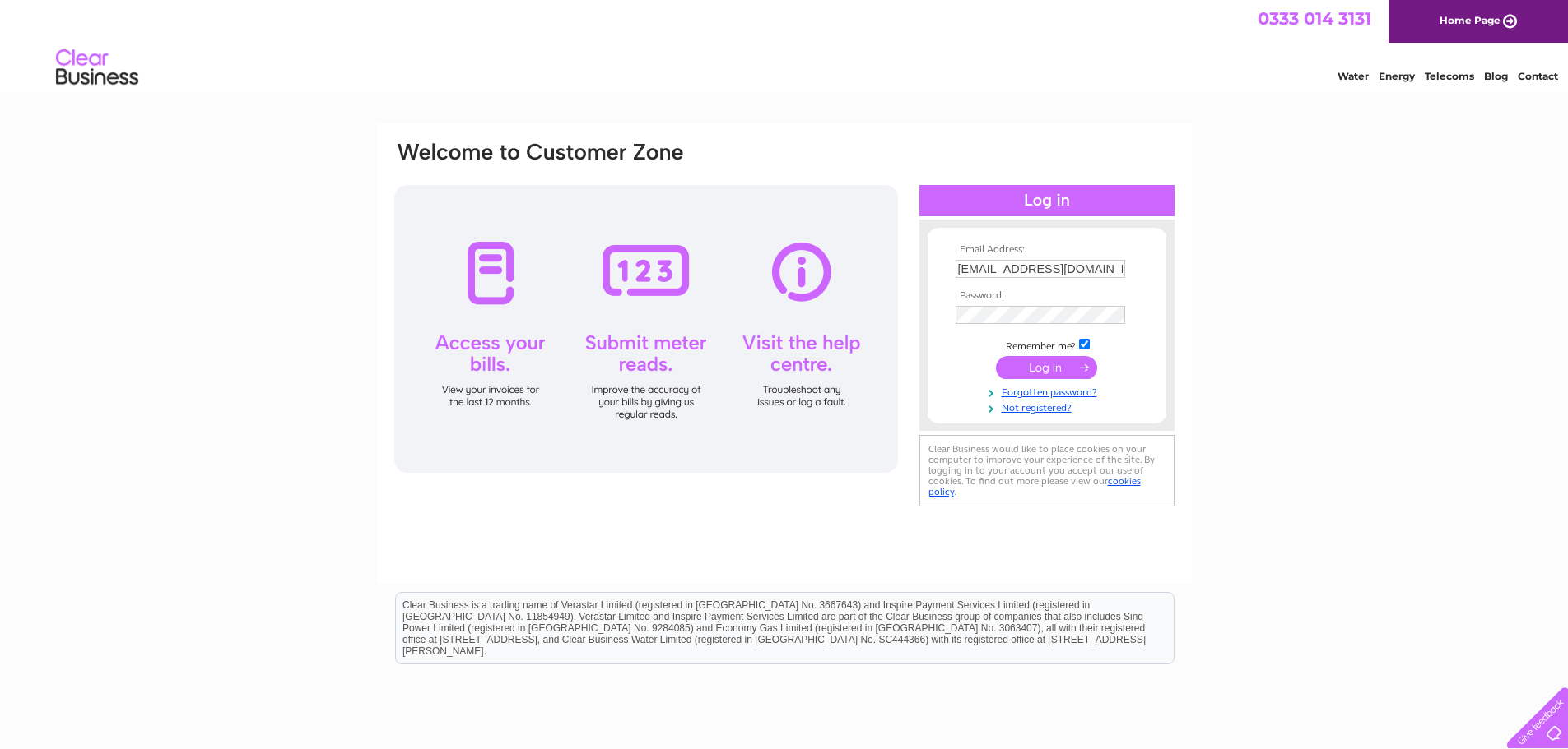
click at [1165, 126] on div "Email Address: [EMAIL_ADDRESS][DOMAIN_NAME] Password:" at bounding box center [784, 354] width 815 height 461
click at [1512, 23] on link "Home Page" at bounding box center [1477, 21] width 179 height 43
